Goal: Task Accomplishment & Management: Manage account settings

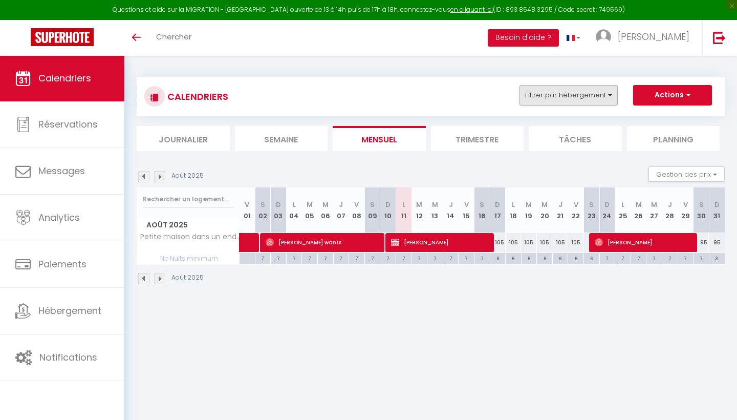
click at [583, 93] on button "Filtrer par hébergement" at bounding box center [568, 95] width 98 height 20
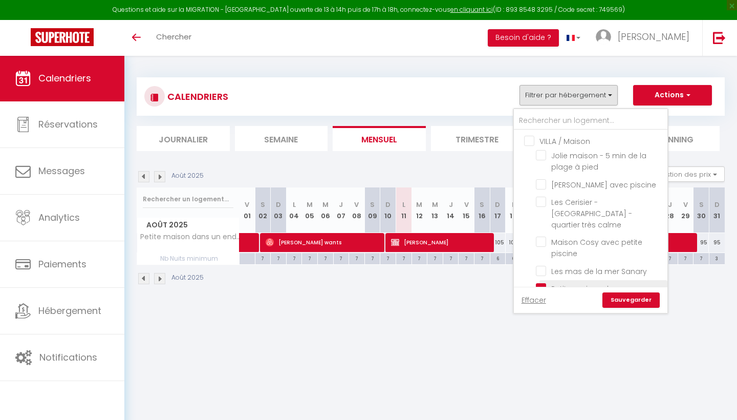
click at [544, 283] on input "Petite maison dans un endroit très tranquille." at bounding box center [600, 288] width 128 height 10
checkbox input "false"
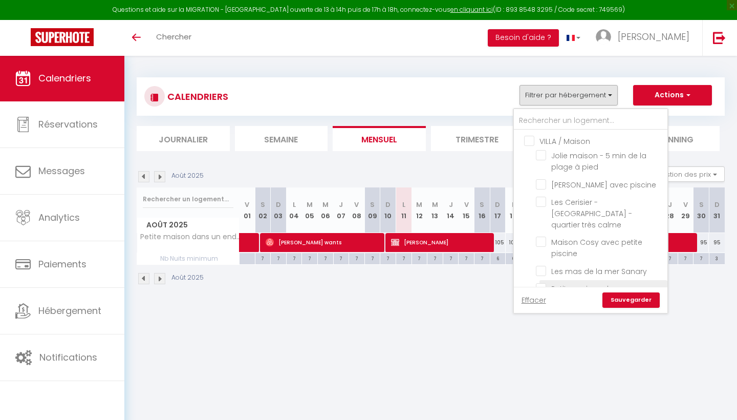
checkbox input "false"
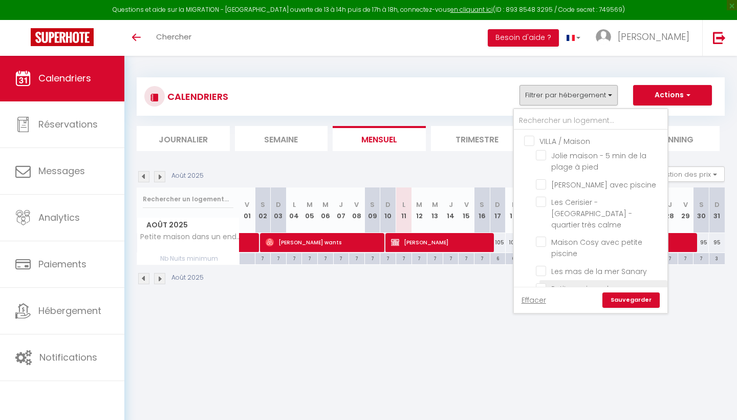
checkbox input "false"
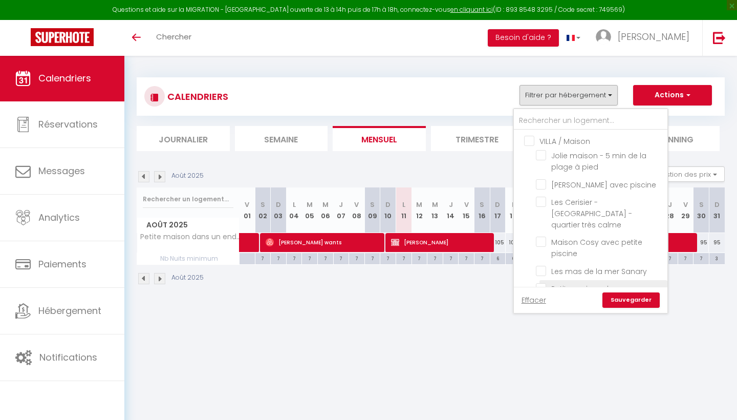
checkbox input "false"
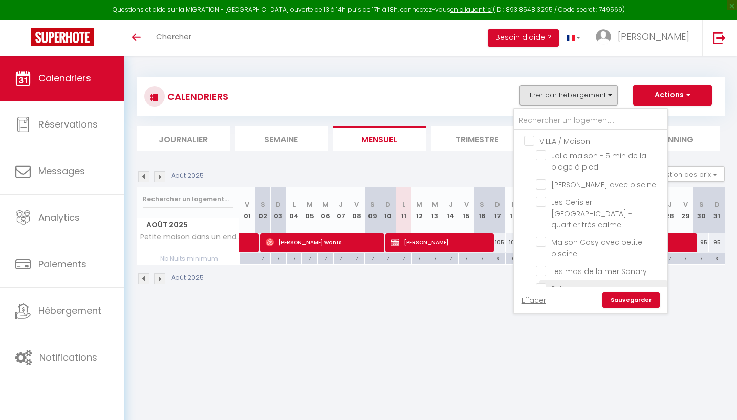
checkbox input "false"
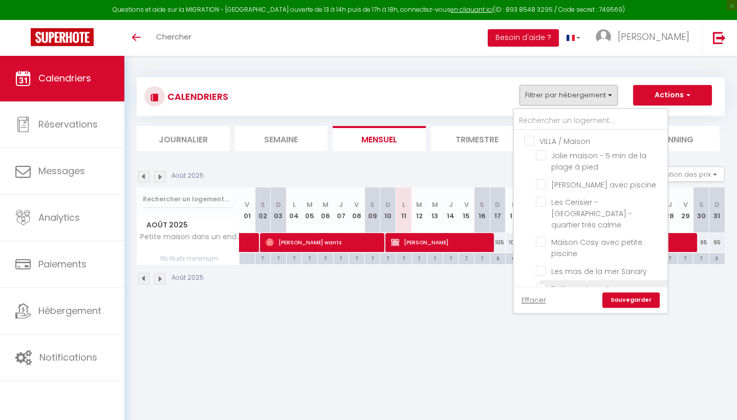
checkbox input "false"
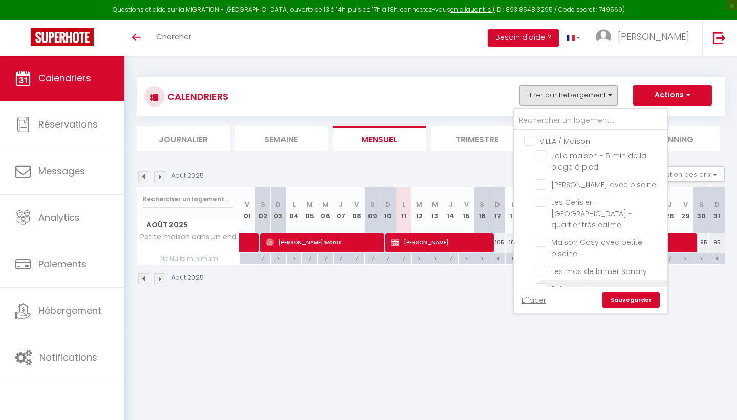
checkbox input "false"
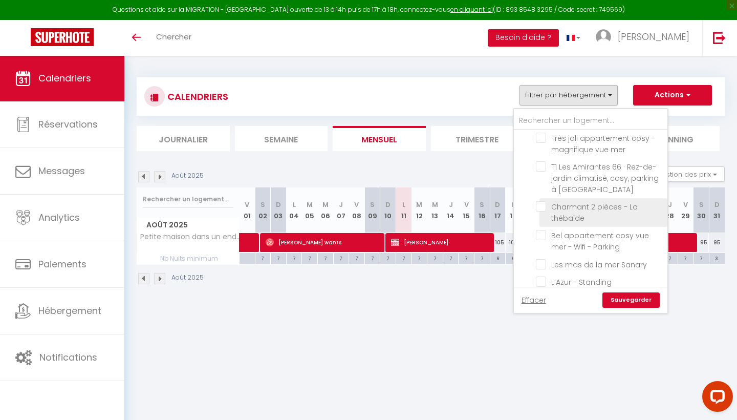
scroll to position [333, 0]
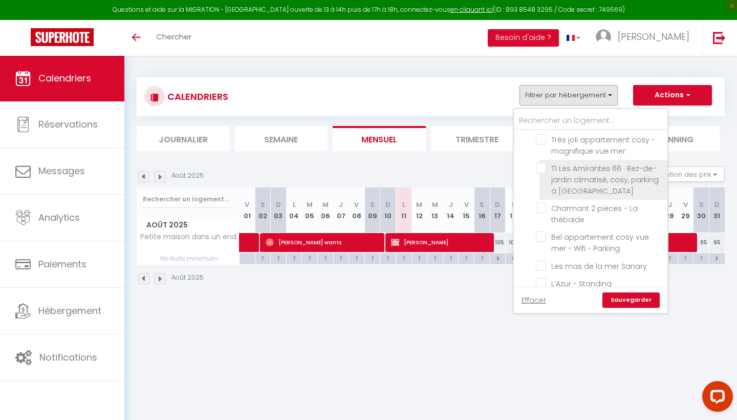
click at [544, 163] on input "T1 Les Amirantes 66 · Rez-de-jardin climatisé, cosy, parking à [GEOGRAPHIC_DATA]" at bounding box center [600, 168] width 128 height 10
checkbox input "true"
checkbox input "false"
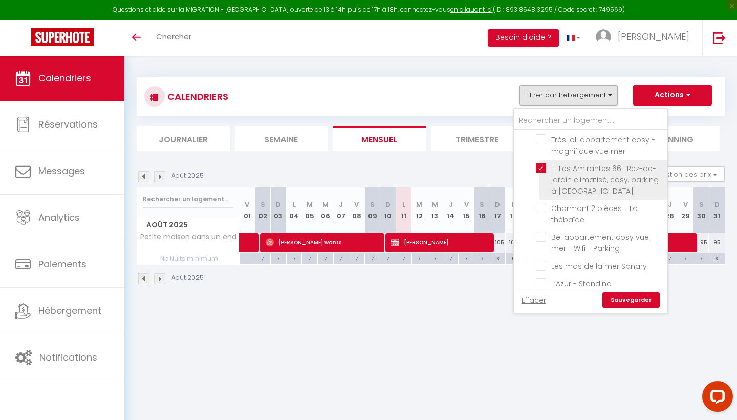
checkbox input "false"
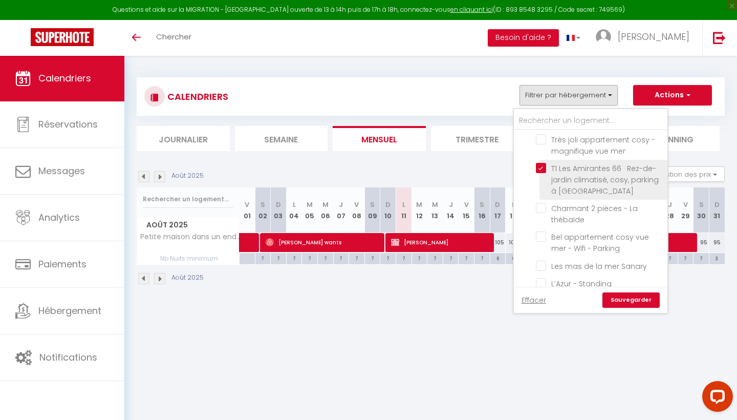
checkbox input "false"
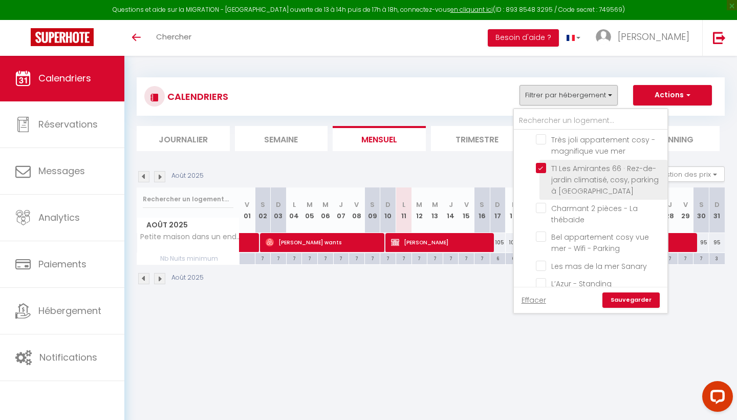
checkbox input "false"
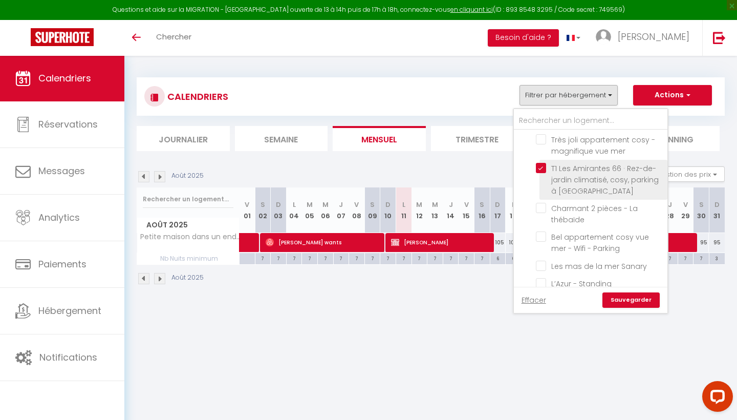
checkbox input "false"
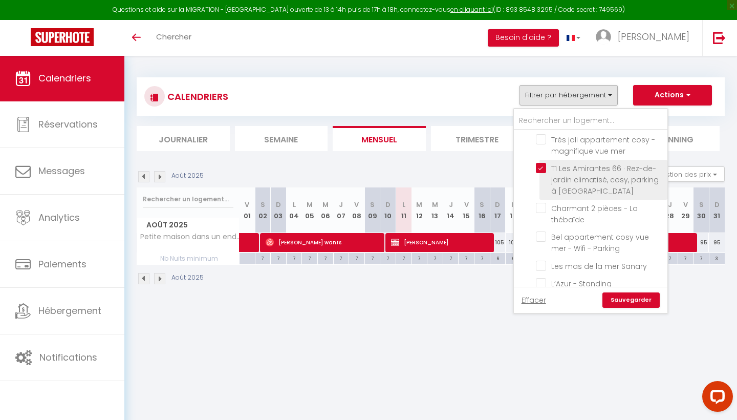
checkbox input "false"
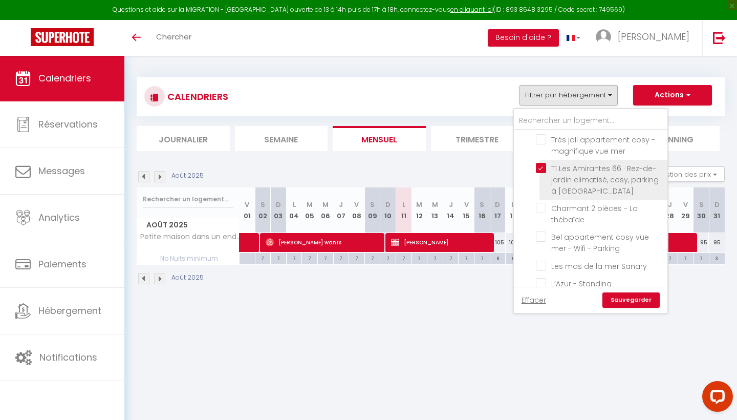
checkbox input "false"
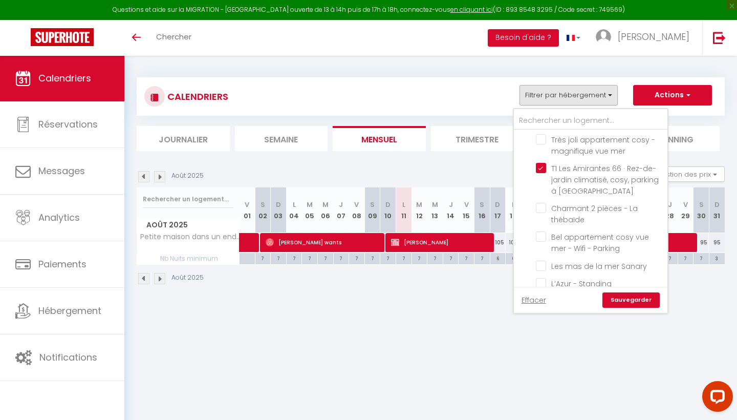
click at [633, 301] on link "Sauvegarder" at bounding box center [630, 299] width 57 height 15
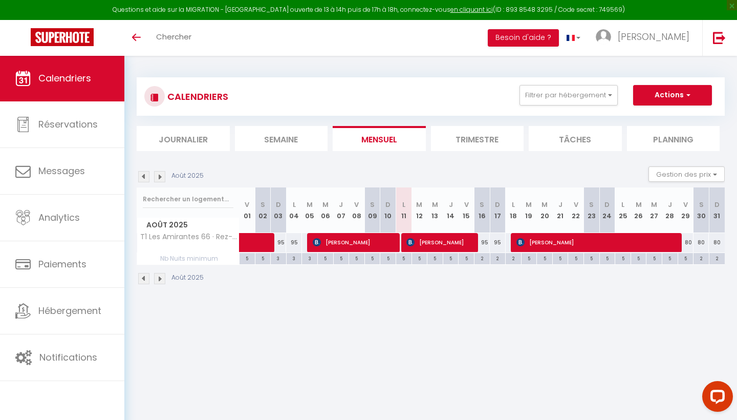
click at [144, 274] on img at bounding box center [143, 278] width 11 height 11
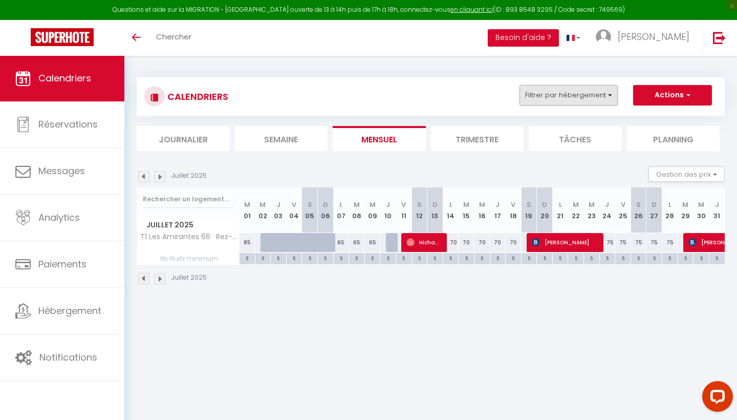
click at [543, 95] on button "Filtrer par hébergement" at bounding box center [568, 95] width 98 height 20
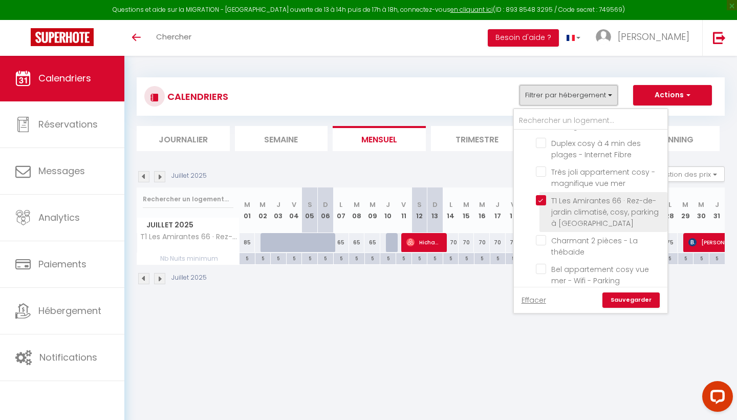
scroll to position [300, 0]
click at [542, 195] on input "T1 Les Amirantes 66 · Rez-de-jardin climatisé, cosy, parking à [GEOGRAPHIC_DATA]" at bounding box center [600, 200] width 128 height 10
checkbox input "false"
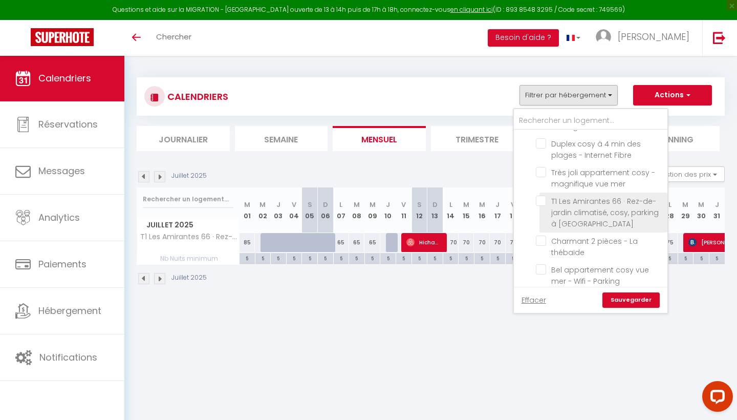
checkbox input "false"
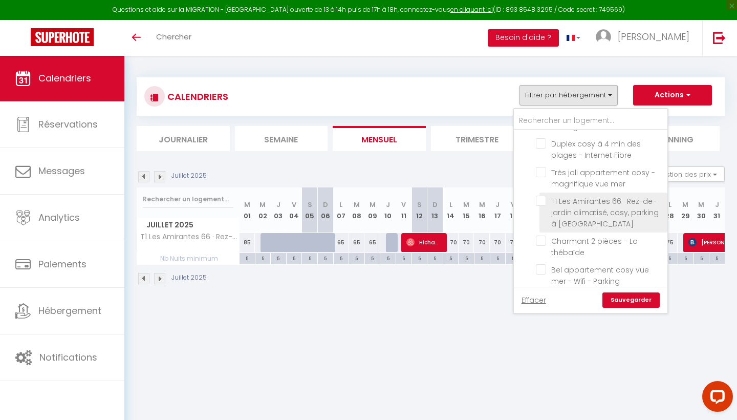
checkbox input "false"
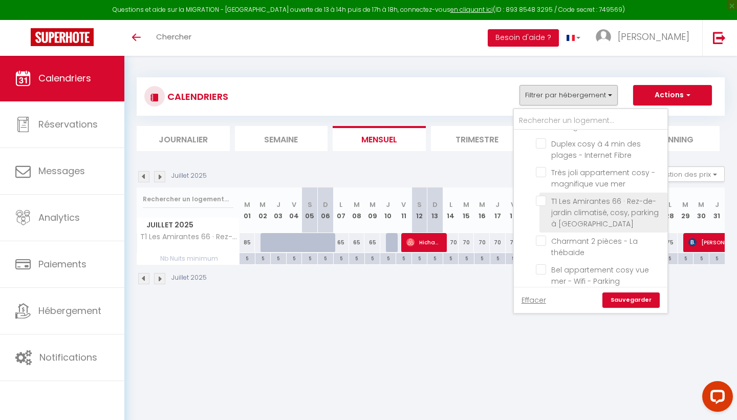
checkbox input "false"
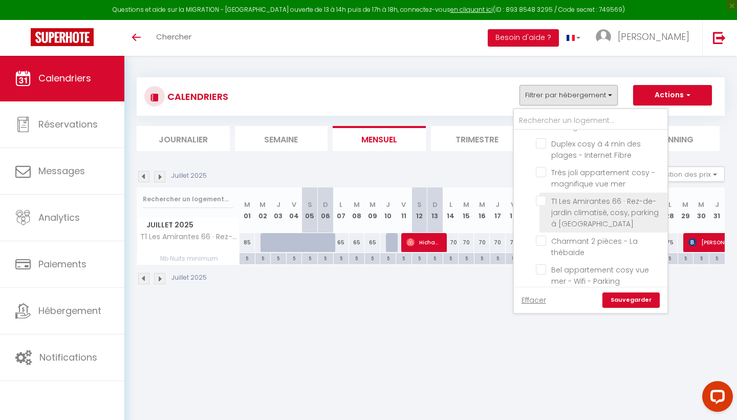
checkbox input "false"
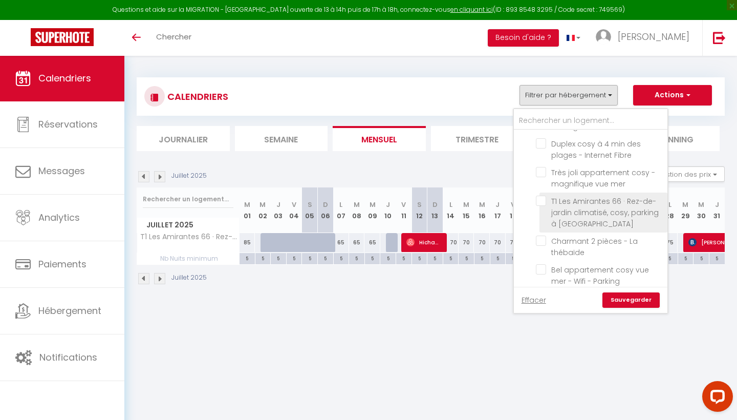
checkbox input "false"
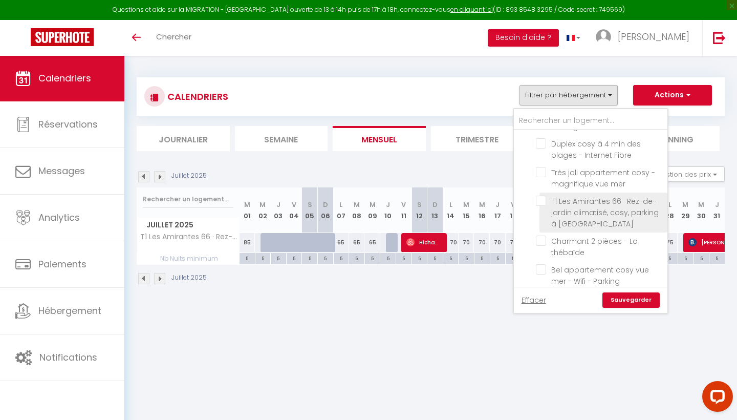
checkbox input "false"
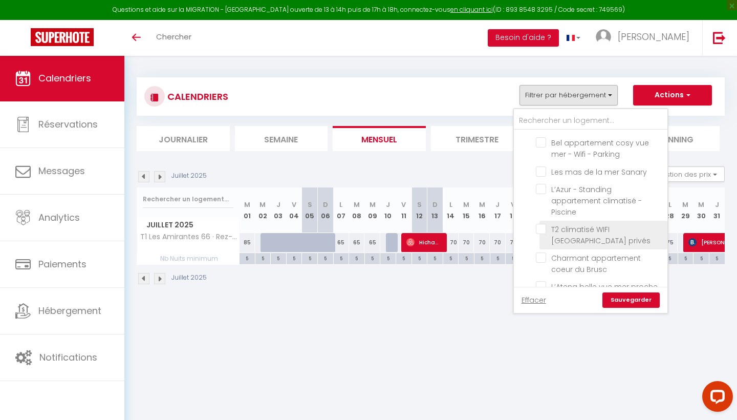
scroll to position [430, 0]
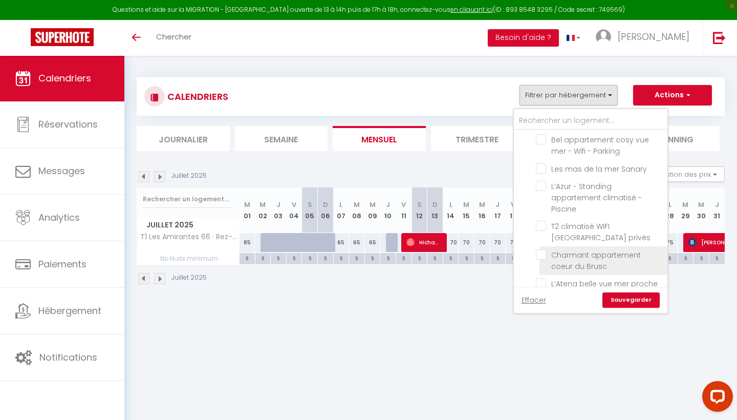
click at [541, 249] on input "Charmant appartement coeur du Brusc" at bounding box center [600, 254] width 128 height 10
checkbox input "true"
checkbox input "false"
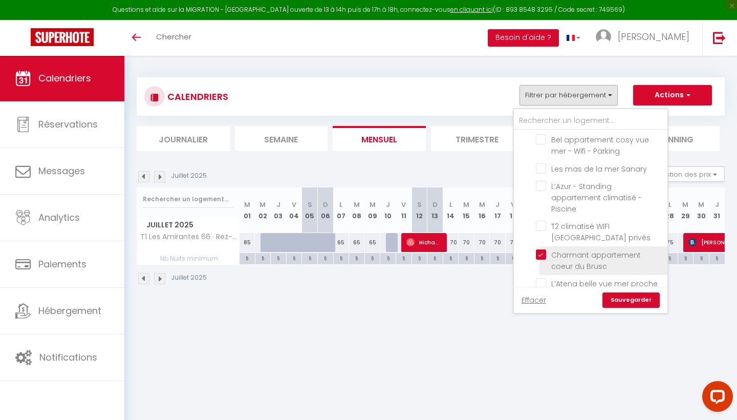
checkbox input "false"
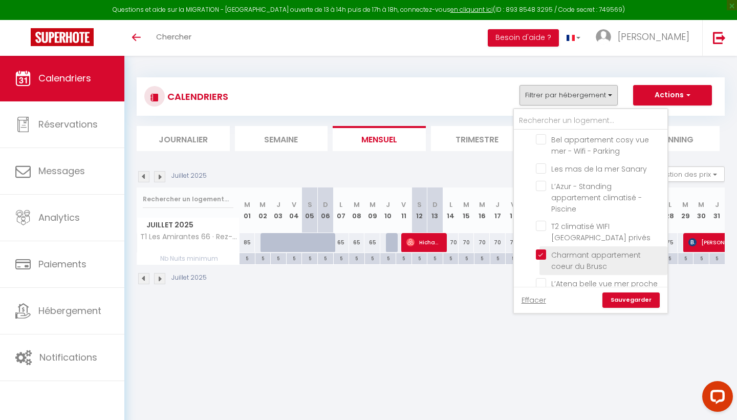
checkbox input "false"
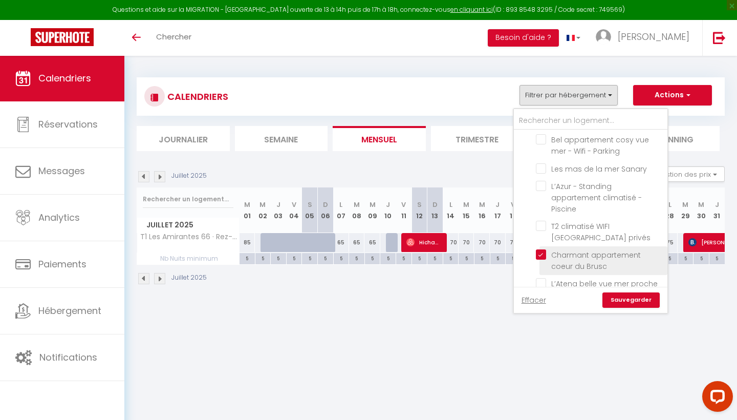
checkbox input "false"
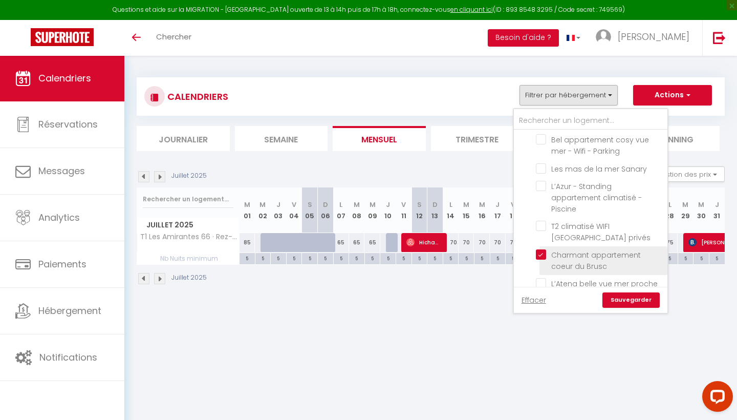
checkbox input "false"
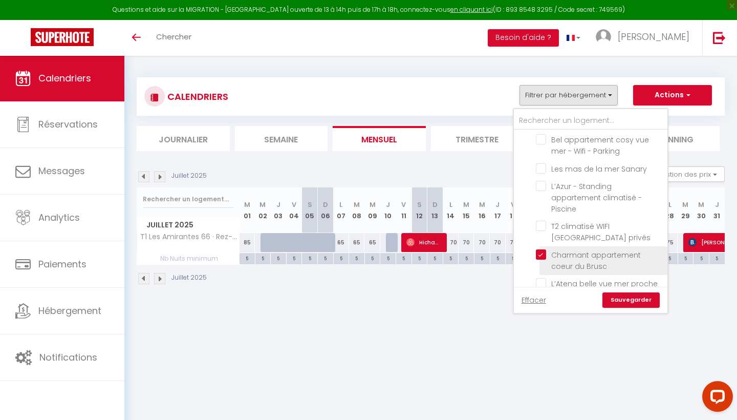
checkbox input "false"
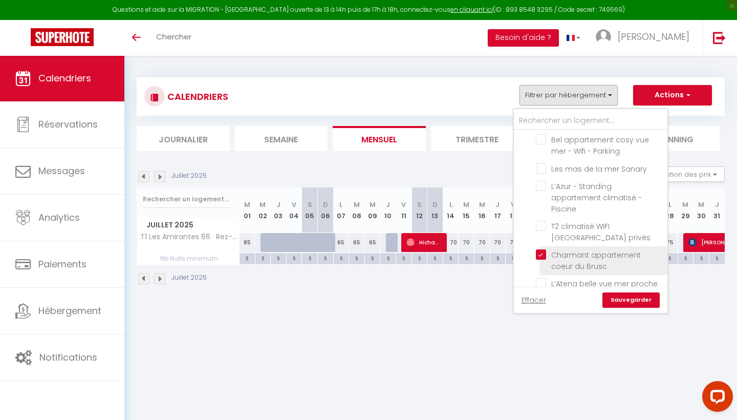
checkbox input "false"
click at [618, 295] on link "Sauvegarder" at bounding box center [630, 299] width 57 height 15
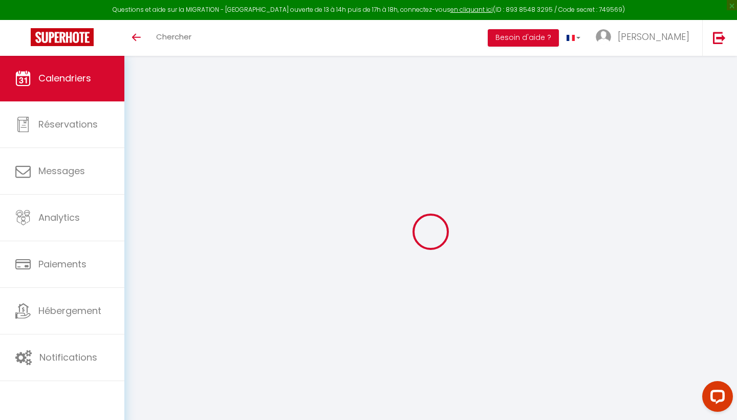
select select
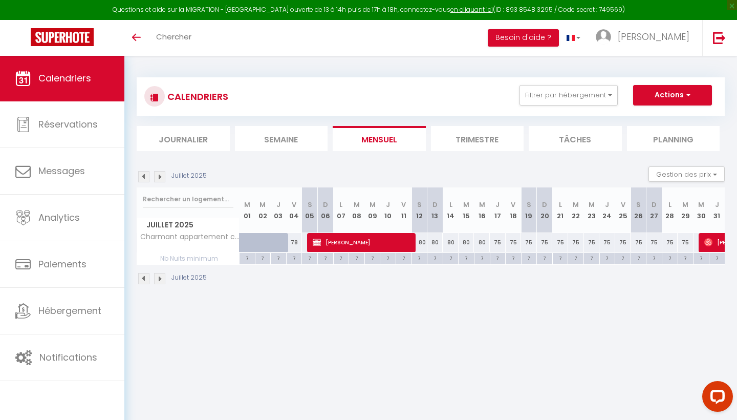
click at [321, 240] on span "[PERSON_NAME]" at bounding box center [363, 241] width 100 height 19
select select "OK"
select select "KO"
select select "0"
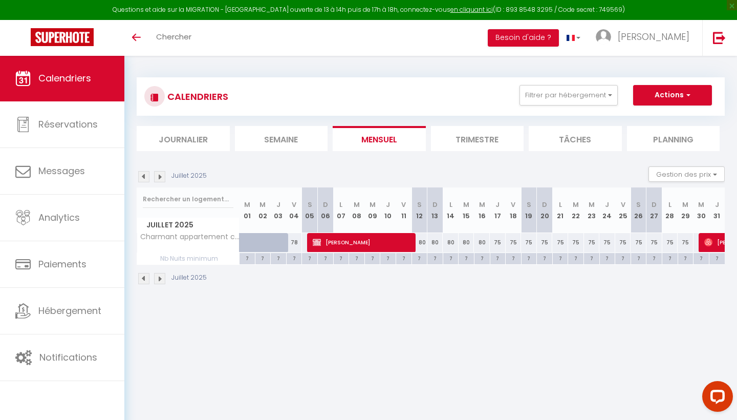
select select "1"
select select
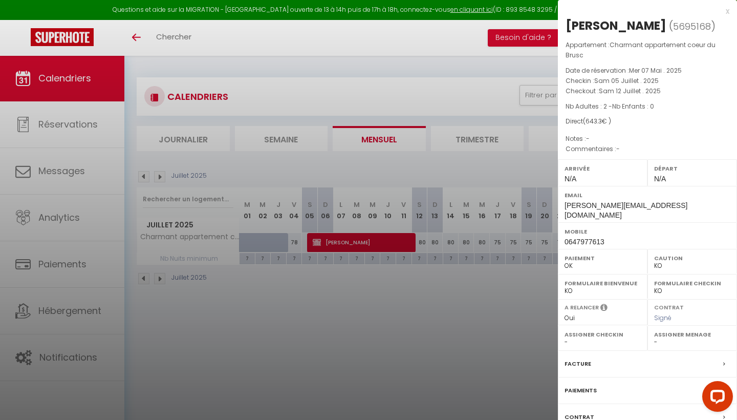
click at [580, 385] on label "Paiements" at bounding box center [580, 390] width 32 height 11
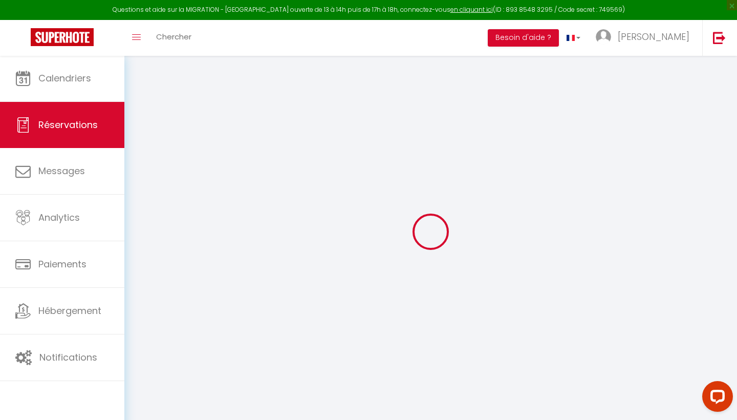
select select
checkbox input "false"
select select
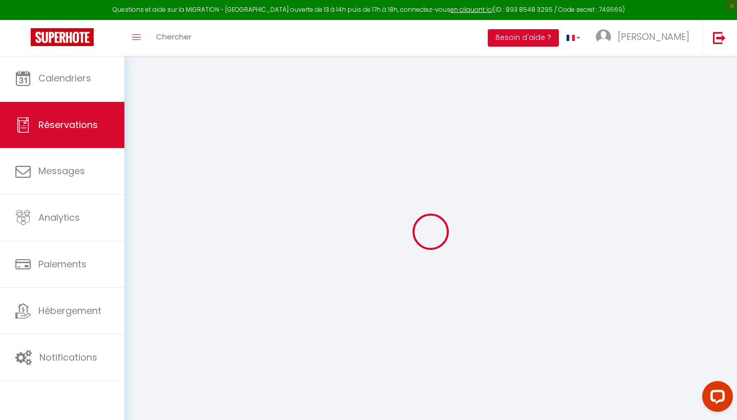
checkbox input "false"
select select
checkbox input "false"
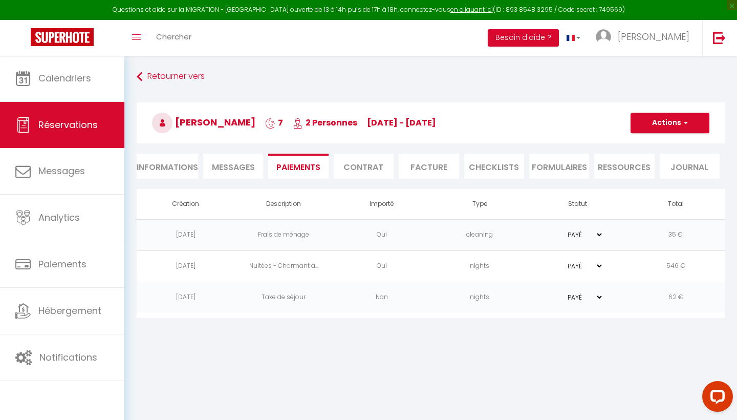
click at [181, 163] on li "Informations" at bounding box center [167, 165] width 61 height 25
select select
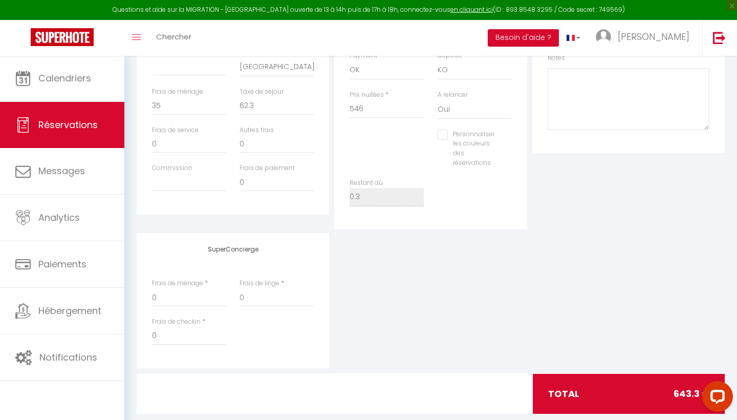
scroll to position [334, 0]
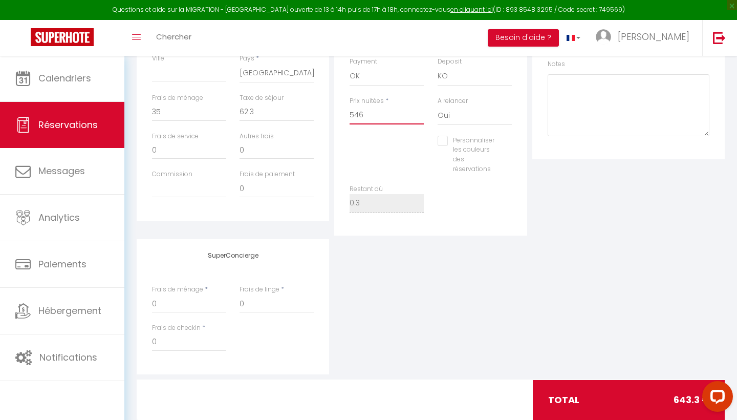
drag, startPoint x: 362, startPoint y: 109, endPoint x: 344, endPoint y: 110, distance: 17.9
click at [344, 110] on div "Prix nuitées * 546" at bounding box center [386, 115] width 87 height 39
click at [371, 131] on div "Prix nuitées * 546" at bounding box center [386, 115] width 87 height 39
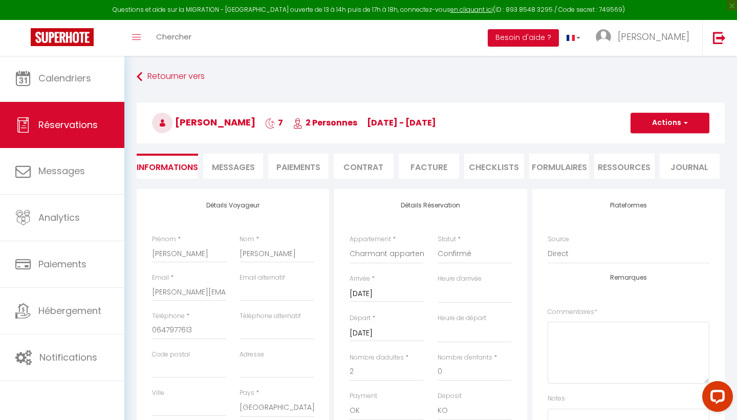
scroll to position [0, 0]
click at [318, 162] on li "Paiements" at bounding box center [298, 165] width 60 height 25
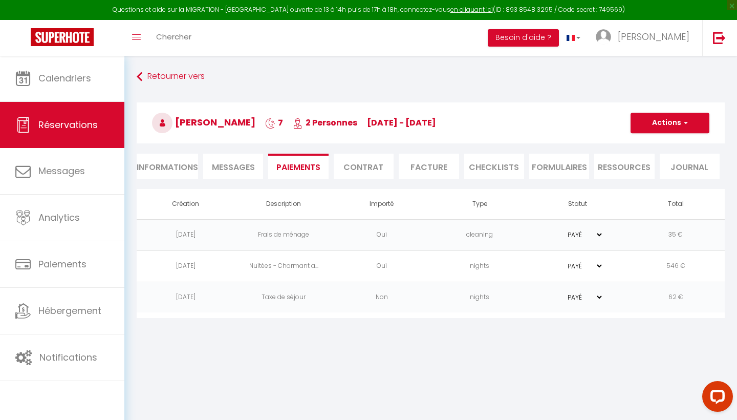
click at [646, 270] on td "546 €" at bounding box center [676, 265] width 98 height 31
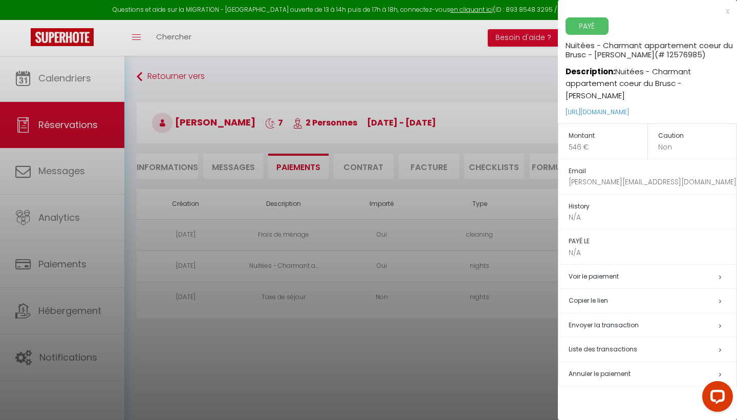
click at [495, 227] on div at bounding box center [368, 210] width 737 height 420
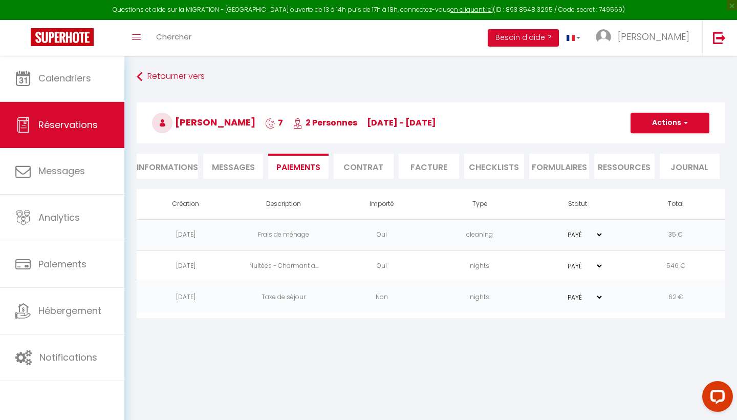
click at [495, 237] on td "cleaning" at bounding box center [480, 234] width 98 height 31
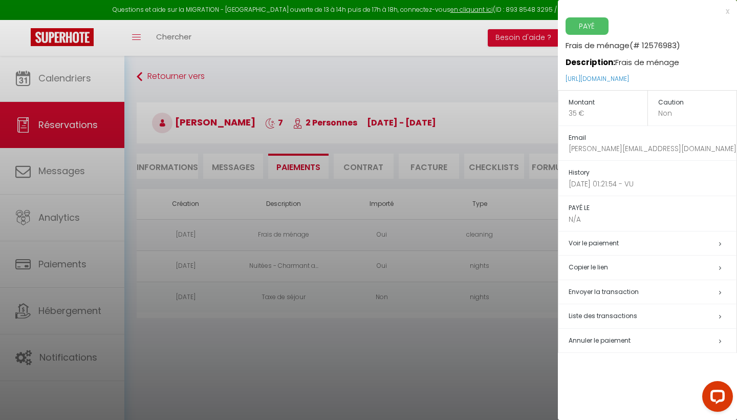
click at [480, 297] on div at bounding box center [368, 210] width 737 height 420
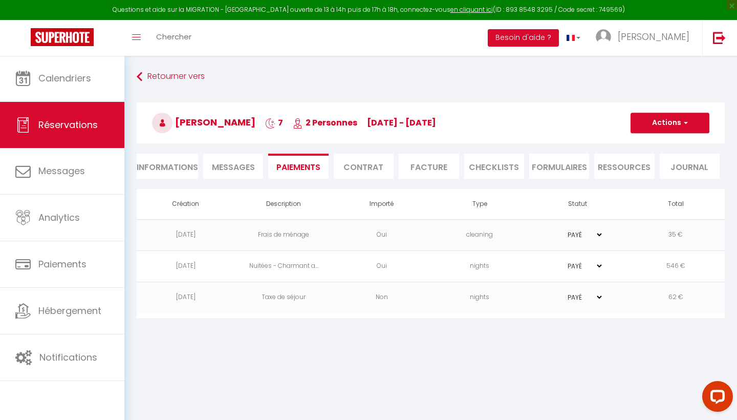
click at [480, 297] on td "nights" at bounding box center [480, 296] width 98 height 31
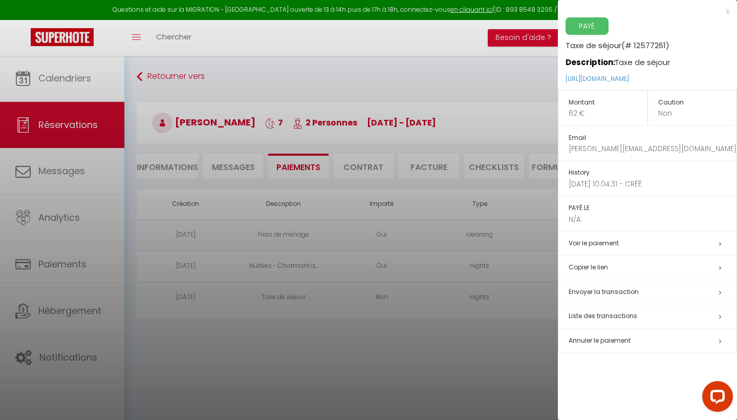
click at [480, 329] on div at bounding box center [368, 210] width 737 height 420
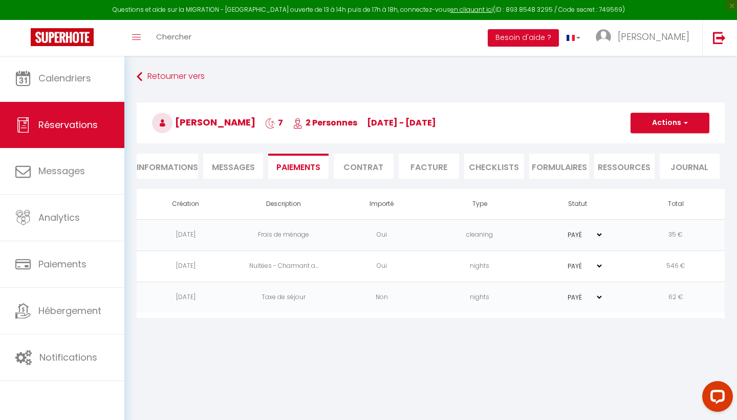
click at [195, 159] on li "Informations" at bounding box center [167, 165] width 61 height 25
select select
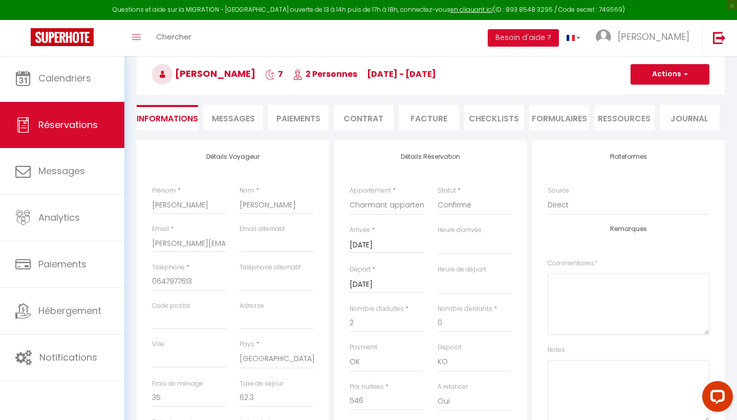
scroll to position [49, 0]
click at [296, 120] on li "Paiements" at bounding box center [298, 116] width 60 height 25
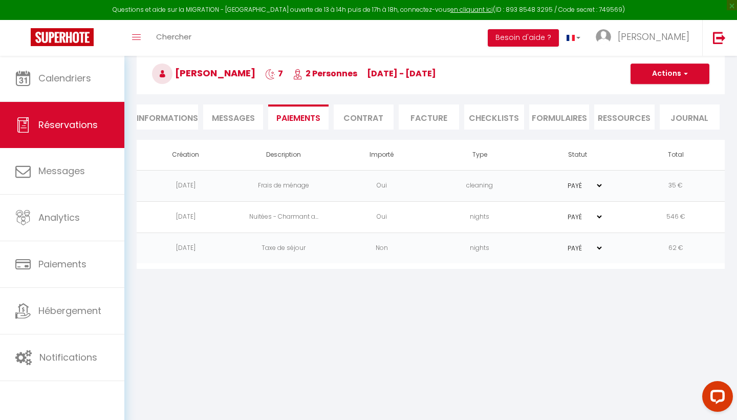
click at [433, 114] on li "Facture" at bounding box center [429, 116] width 60 height 25
select select
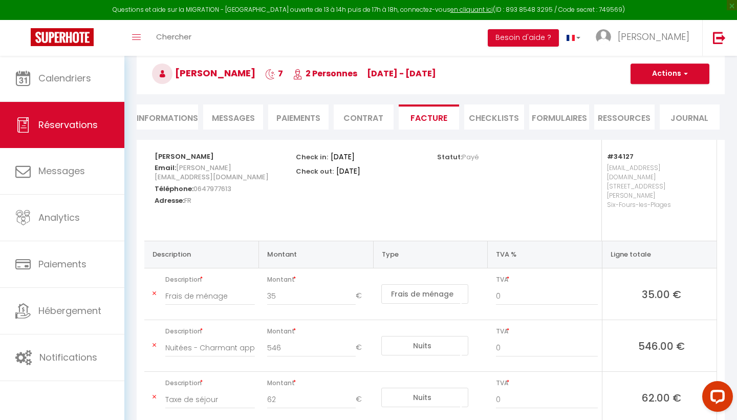
click at [187, 112] on li "Informations" at bounding box center [167, 116] width 61 height 25
select select
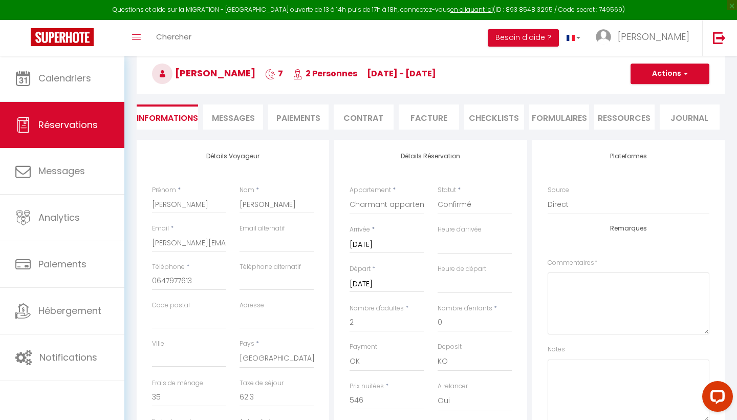
click at [231, 118] on span "Messages" at bounding box center [233, 118] width 43 height 12
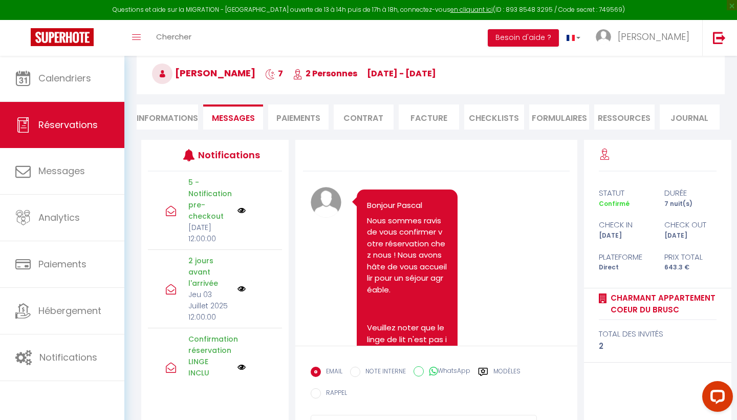
click at [177, 114] on li "Informations" at bounding box center [167, 116] width 61 height 25
select select
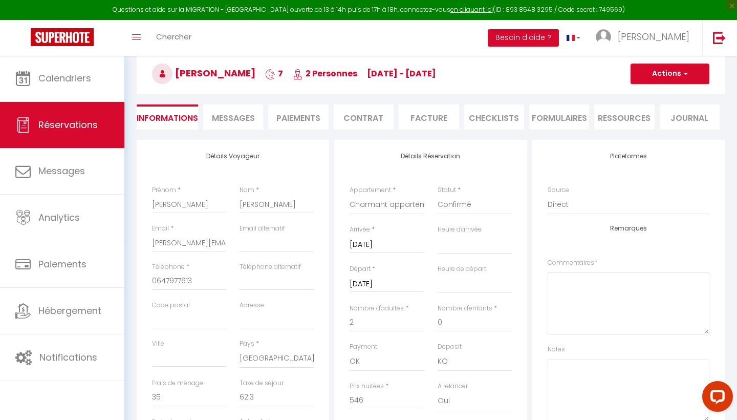
select select
checkbox input "false"
select select
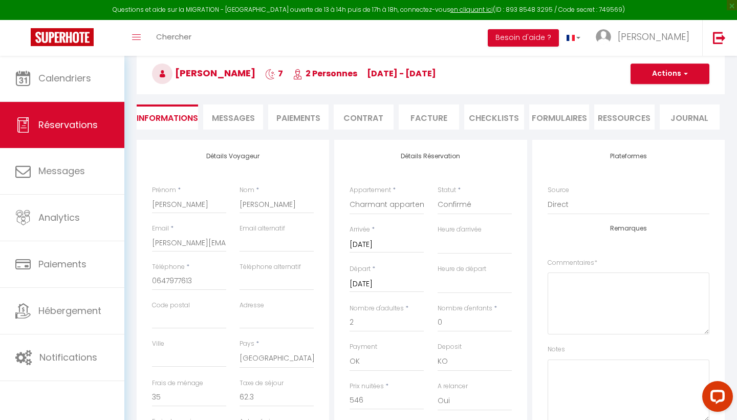
checkbox input "false"
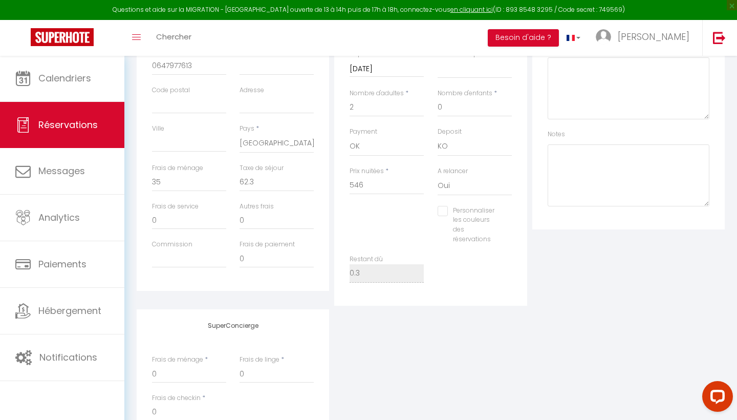
scroll to position [260, 0]
drag, startPoint x: 367, startPoint y: 187, endPoint x: 332, endPoint y: 188, distance: 35.8
click at [332, 188] on div "Détails Réservation Appartement * [GEOGRAPHIC_DATA] - [GEOGRAPHIC_DATA] - quart…" at bounding box center [430, 119] width 197 height 381
click at [461, 271] on div "Restant dû 0.3" at bounding box center [430, 277] width 175 height 38
select select
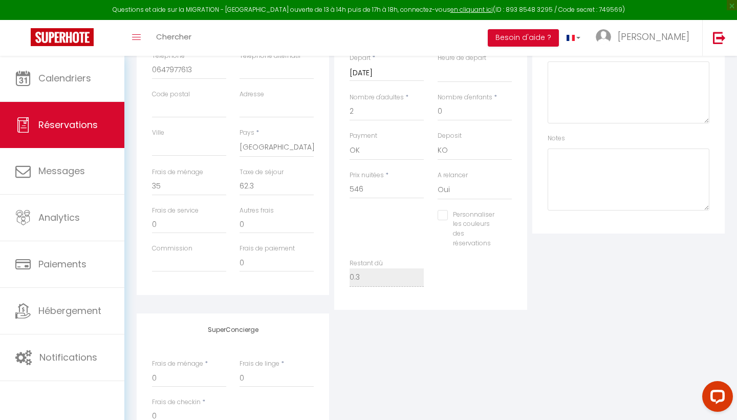
select select
checkbox input "false"
select select
checkbox input "false"
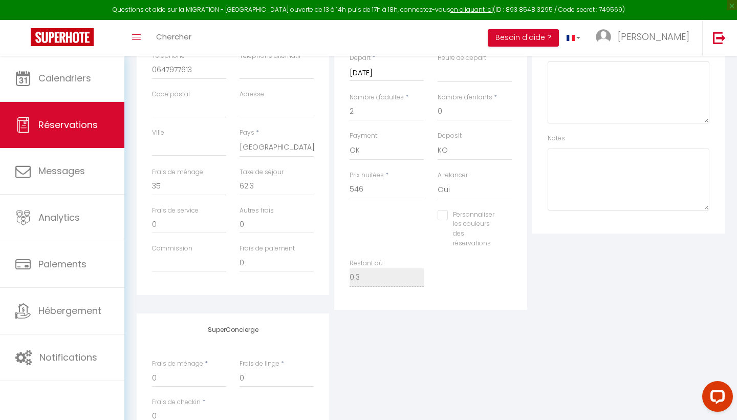
select select
checkbox input "false"
select select
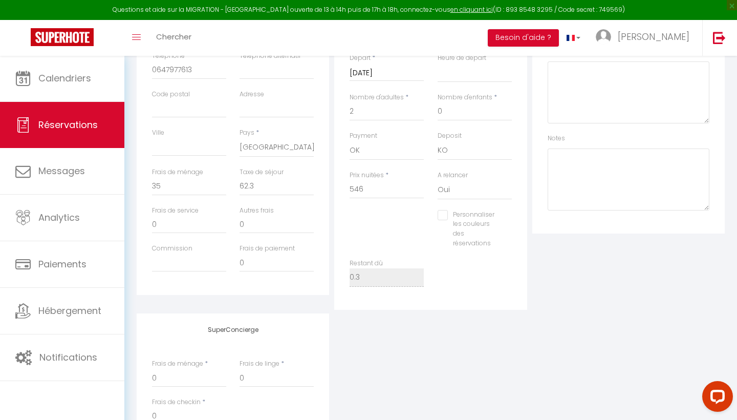
checkbox input "false"
select select
checkbox input "false"
select select
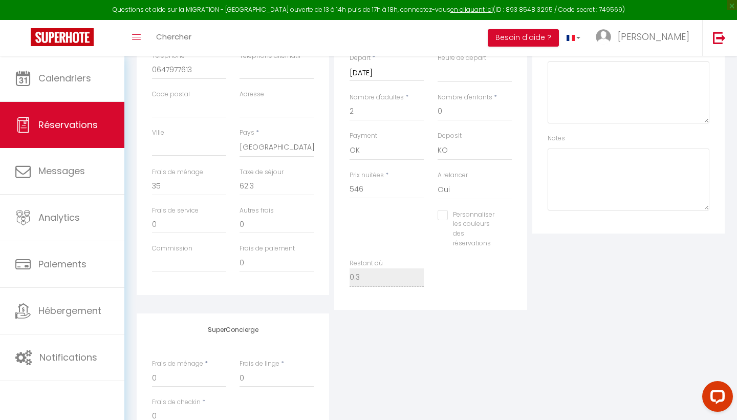
select select
checkbox input "false"
select select
checkbox input "false"
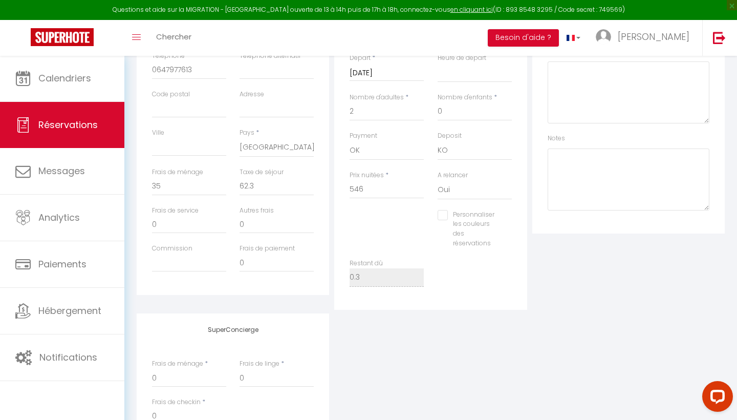
select select
checkbox input "false"
select select
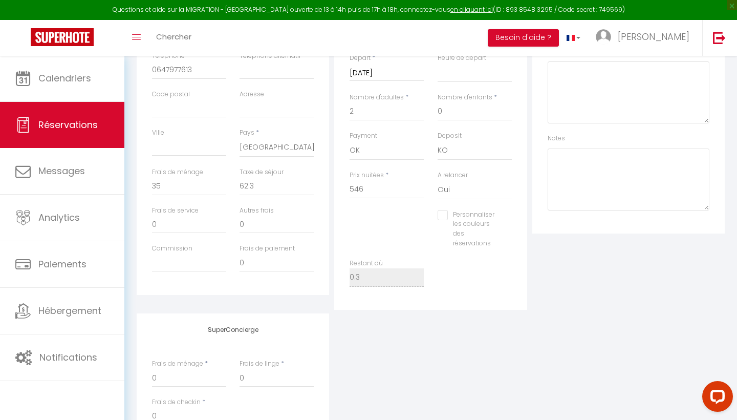
checkbox input "false"
select select
checkbox input "false"
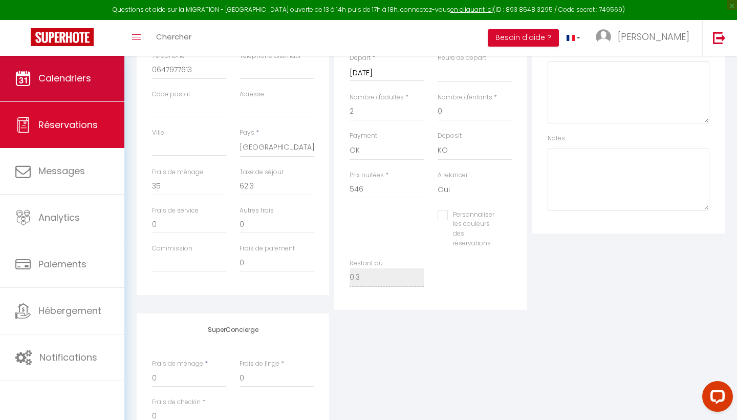
click at [60, 80] on span "Calendriers" at bounding box center [64, 78] width 53 height 13
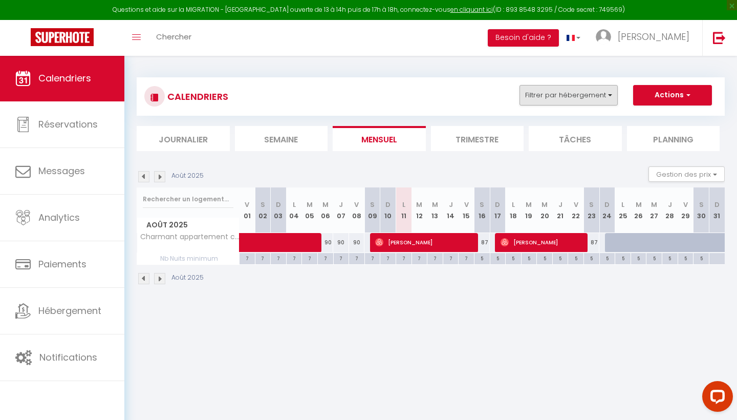
click at [607, 99] on button "Filtrer par hébergement" at bounding box center [568, 95] width 98 height 20
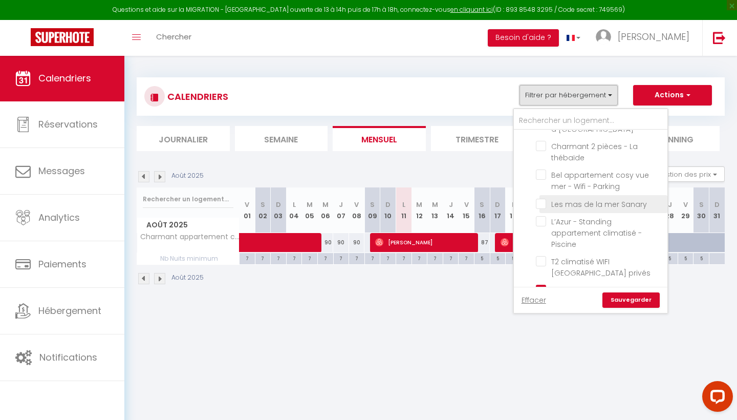
scroll to position [400, 0]
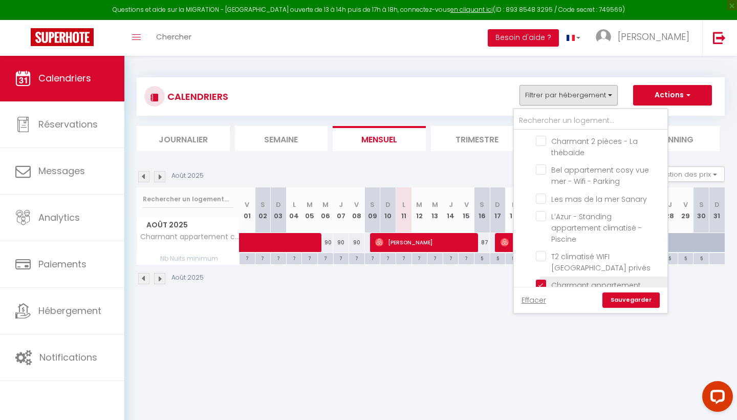
click at [543, 279] on input "Charmant appartement coeur du Brusc" at bounding box center [600, 284] width 128 height 10
checkbox input "false"
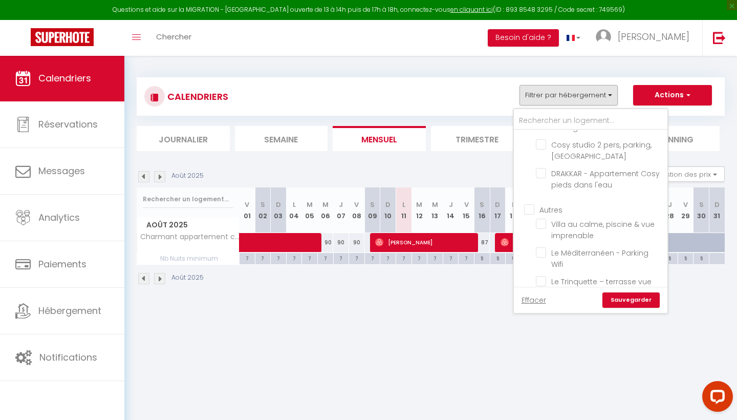
scroll to position [961, 0]
click at [565, 305] on input "T2 résidence de standing, [GEOGRAPHIC_DATA], parking" at bounding box center [600, 310] width 128 height 10
checkbox input "true"
checkbox input "false"
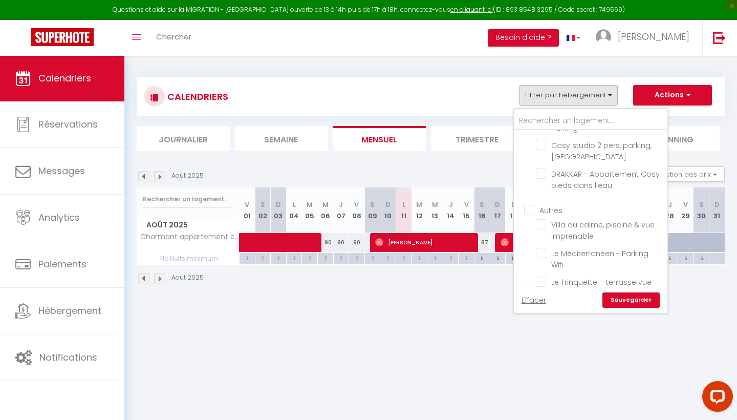
checkbox input "false"
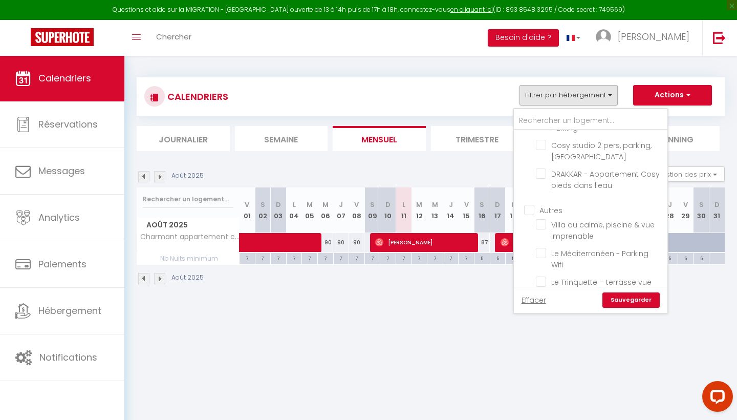
click at [629, 296] on link "Sauvegarder" at bounding box center [630, 299] width 57 height 15
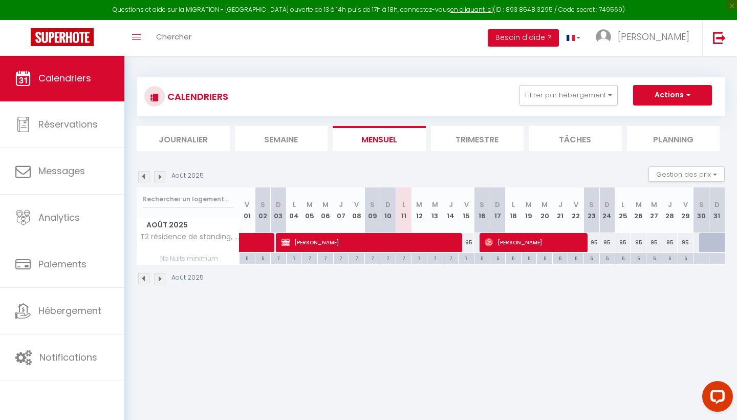
click at [143, 280] on img at bounding box center [143, 278] width 11 height 11
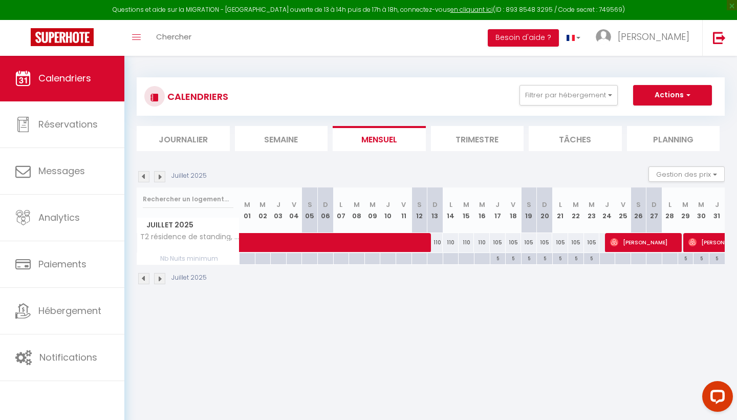
click at [163, 279] on img at bounding box center [159, 278] width 11 height 11
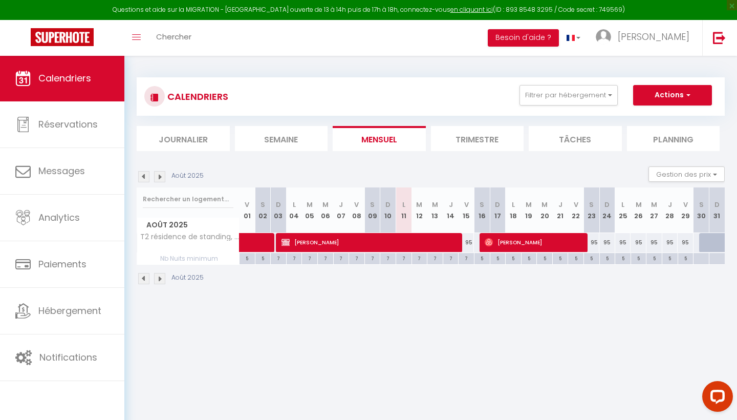
click at [148, 277] on img at bounding box center [143, 278] width 11 height 11
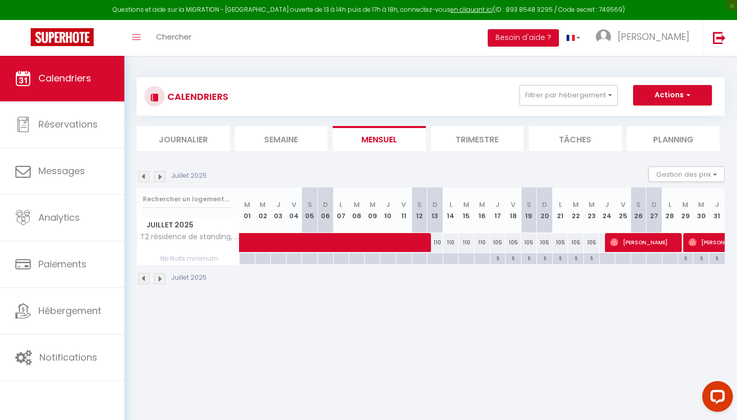
click at [147, 277] on img at bounding box center [143, 278] width 11 height 11
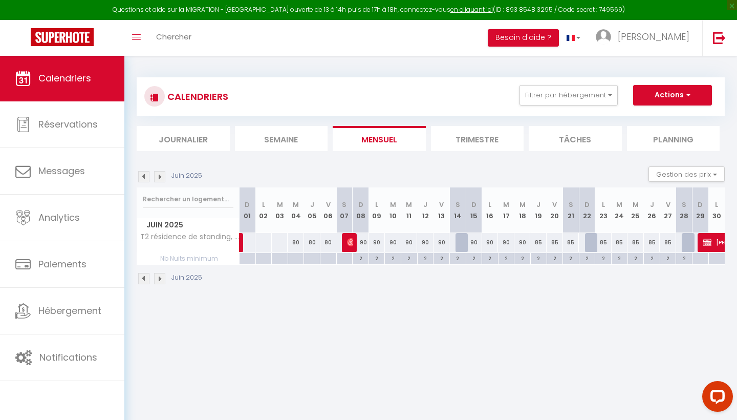
click at [159, 278] on img at bounding box center [159, 278] width 11 height 11
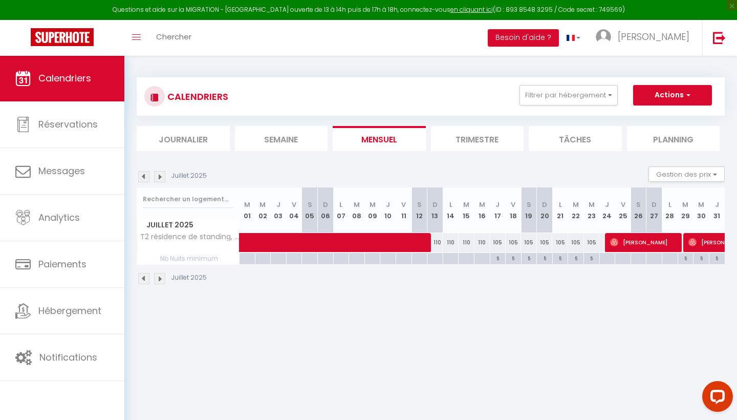
click at [148, 274] on img at bounding box center [143, 278] width 11 height 11
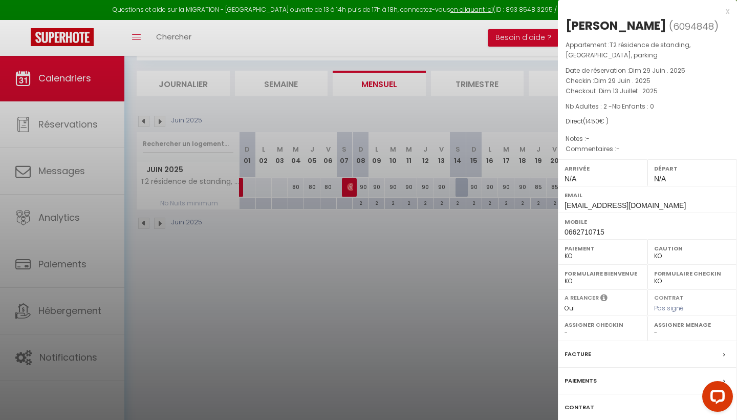
scroll to position [55, 0]
click at [582, 376] on label "Paiements" at bounding box center [580, 380] width 32 height 11
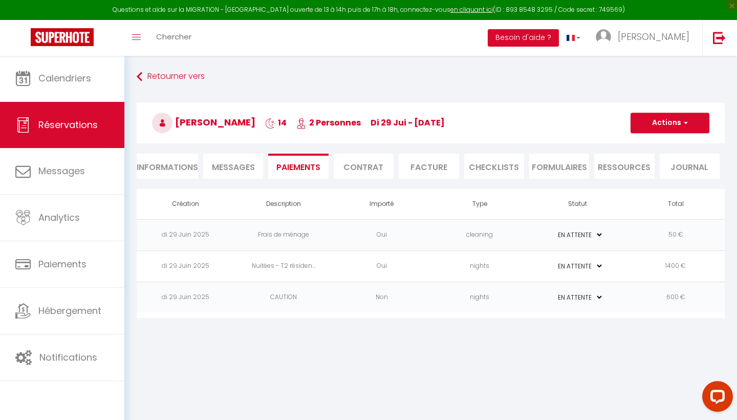
click at [180, 159] on li "Informations" at bounding box center [167, 165] width 61 height 25
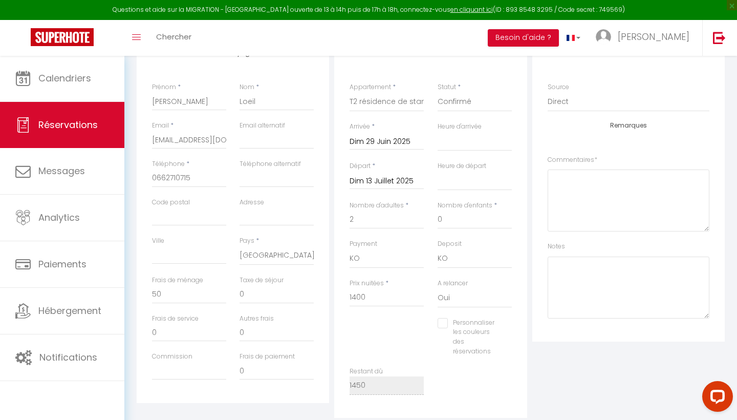
scroll to position [101, 0]
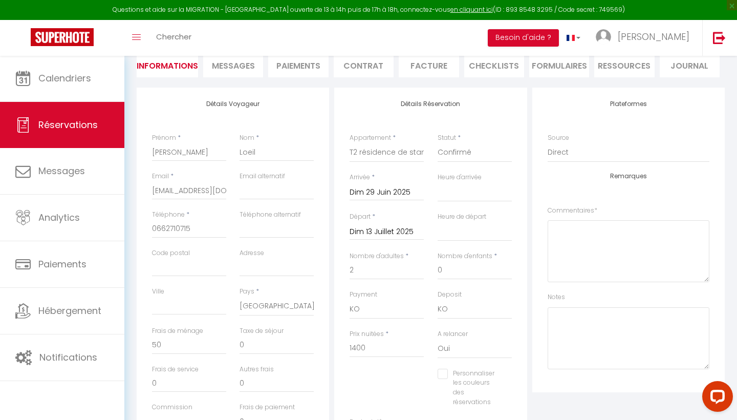
click at [261, 62] on li "Messages" at bounding box center [233, 64] width 60 height 25
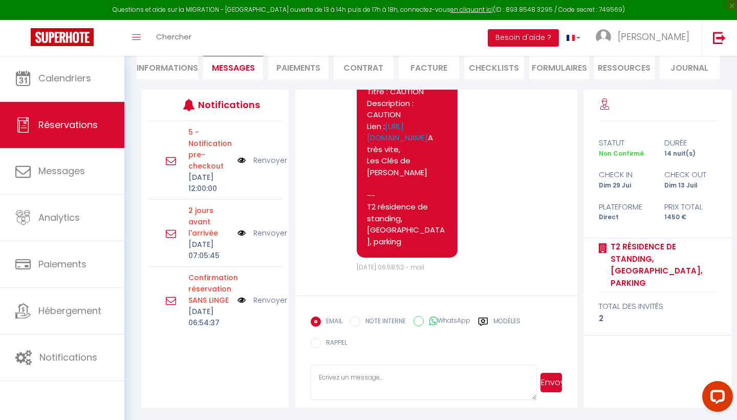
scroll to position [386, 0]
click at [161, 71] on li "Informations" at bounding box center [167, 66] width 61 height 25
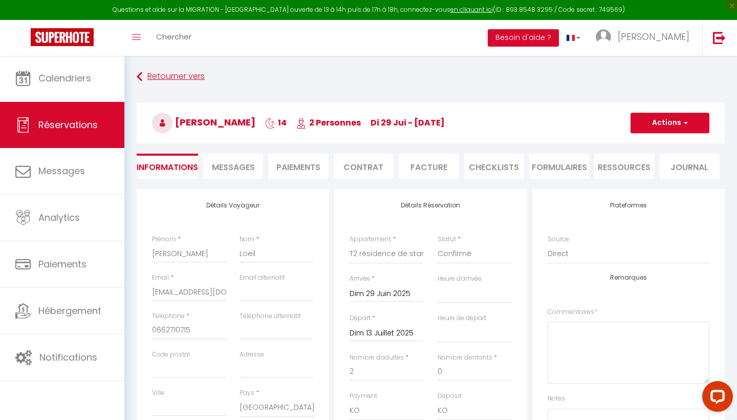
click at [186, 78] on link "Retourner vers" at bounding box center [431, 77] width 588 height 18
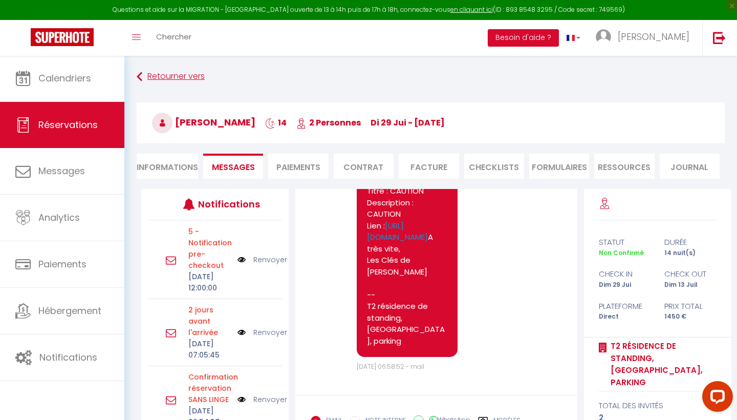
click at [177, 77] on link "Retourner vers" at bounding box center [431, 77] width 588 height 18
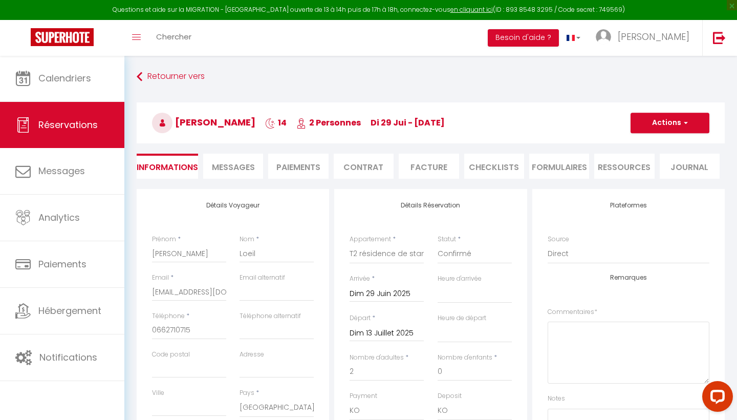
scroll to position [-1, 0]
click at [174, 82] on link "Retourner vers" at bounding box center [431, 77] width 588 height 18
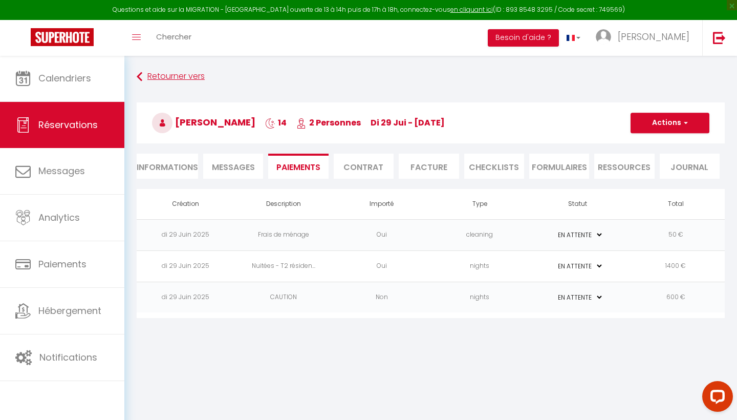
click at [174, 82] on link "Retourner vers" at bounding box center [431, 77] width 588 height 18
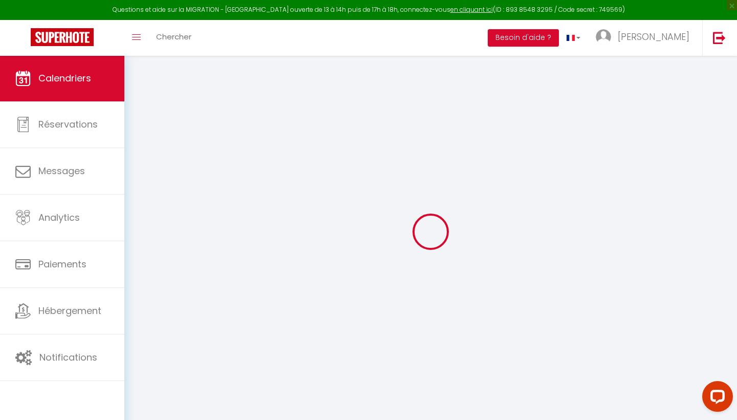
scroll to position [36, 0]
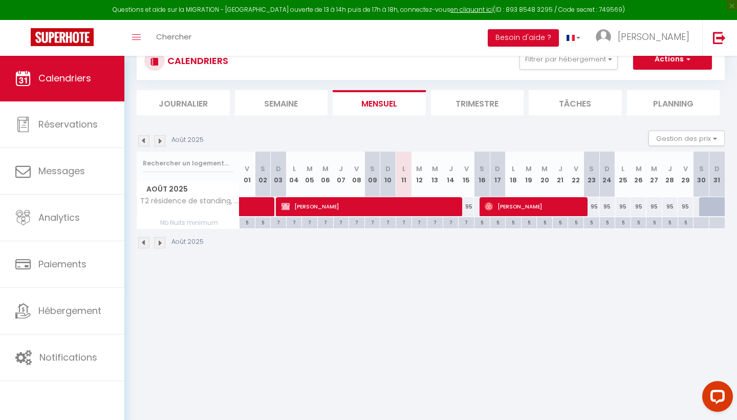
click at [147, 241] on img at bounding box center [143, 242] width 11 height 11
